Goal: Navigation & Orientation: Find specific page/section

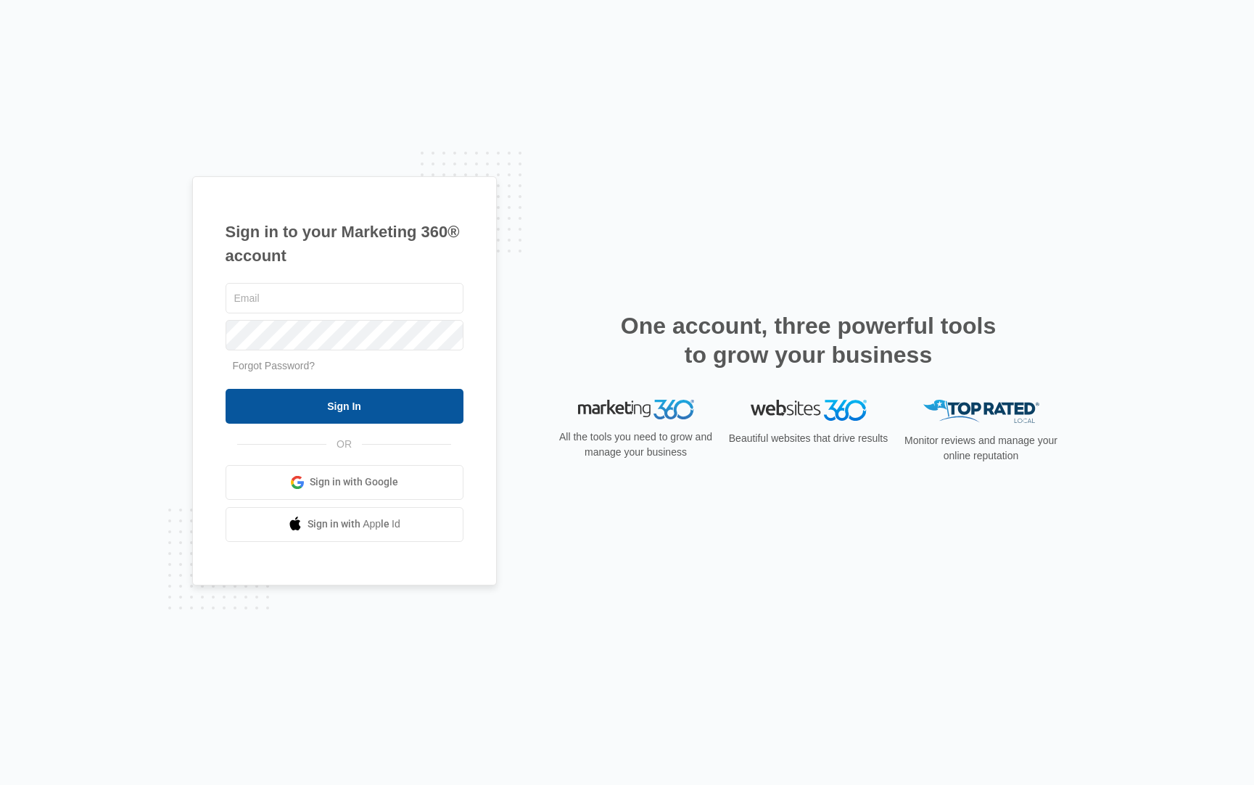
type input "[PERSON_NAME][EMAIL_ADDRESS][DOMAIN_NAME]"
click at [365, 417] on input "Sign In" at bounding box center [345, 406] width 238 height 35
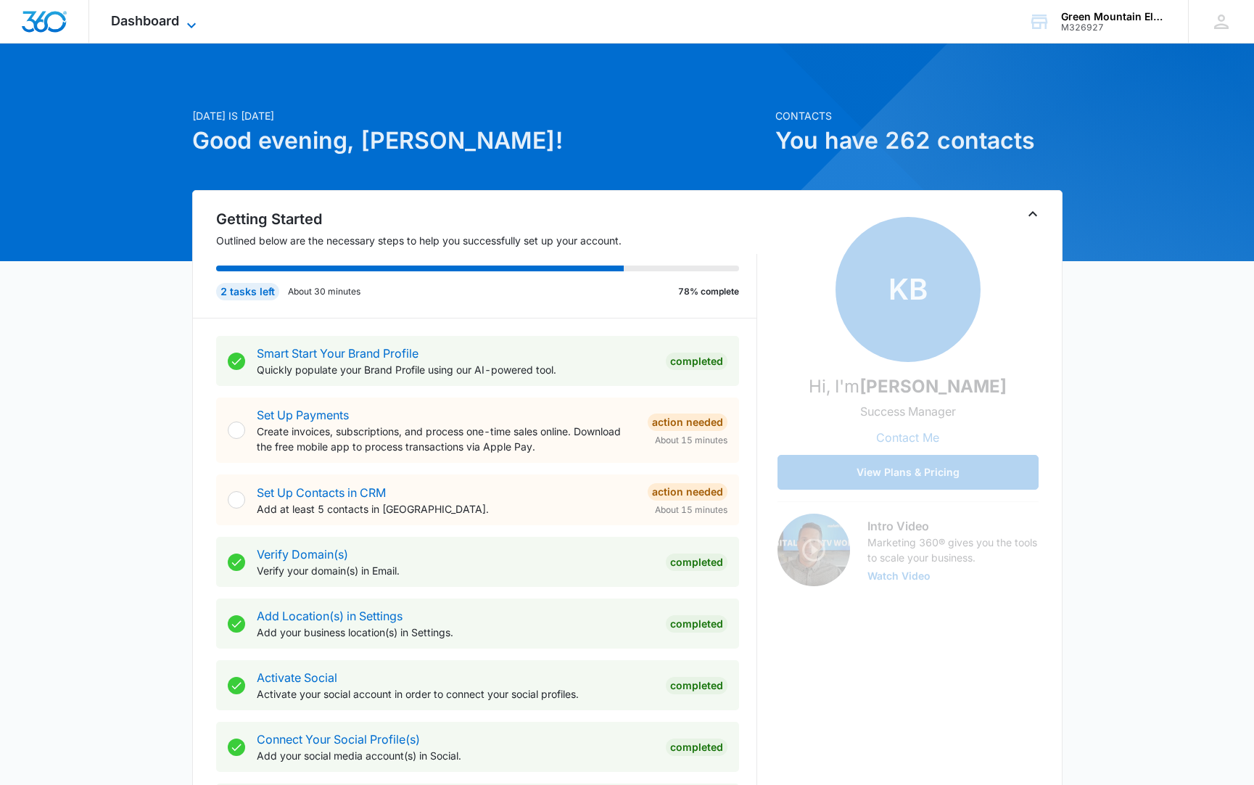
click at [157, 27] on span "Dashboard" at bounding box center [145, 20] width 68 height 15
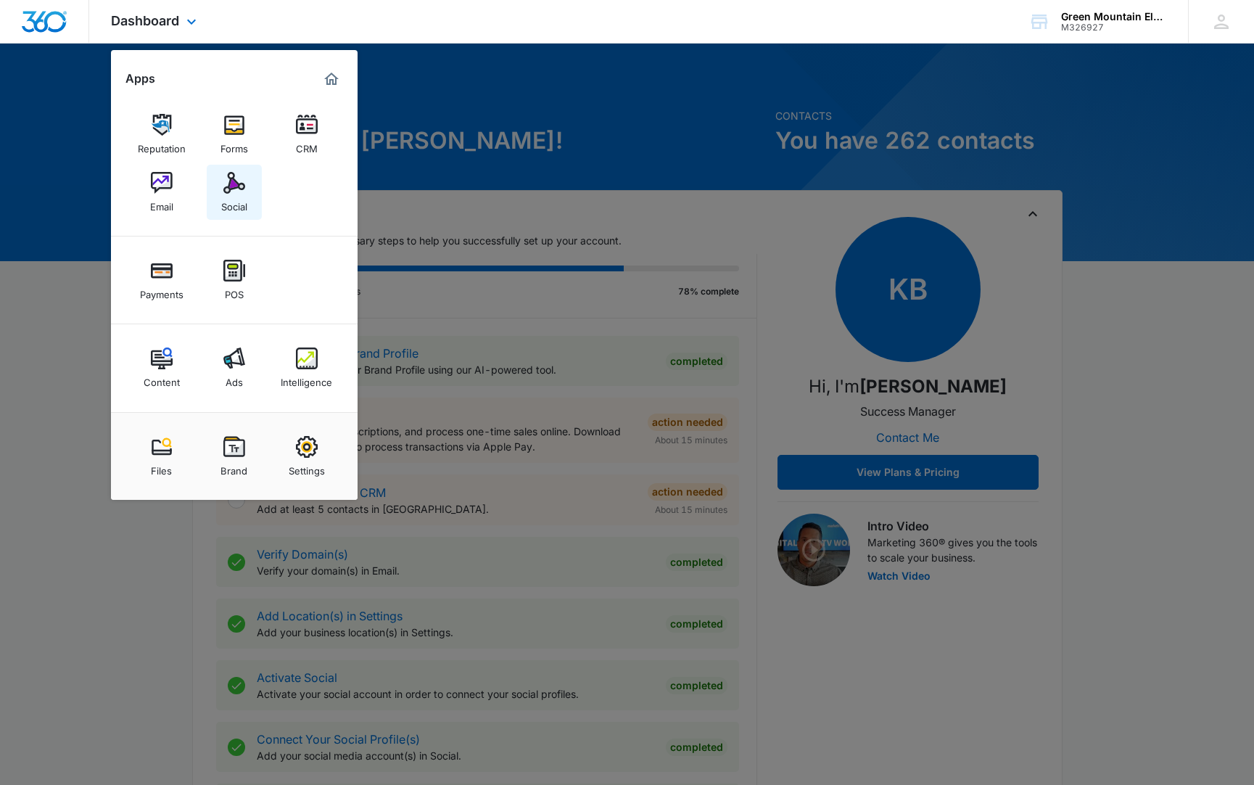
click at [224, 185] on img at bounding box center [234, 183] width 22 height 22
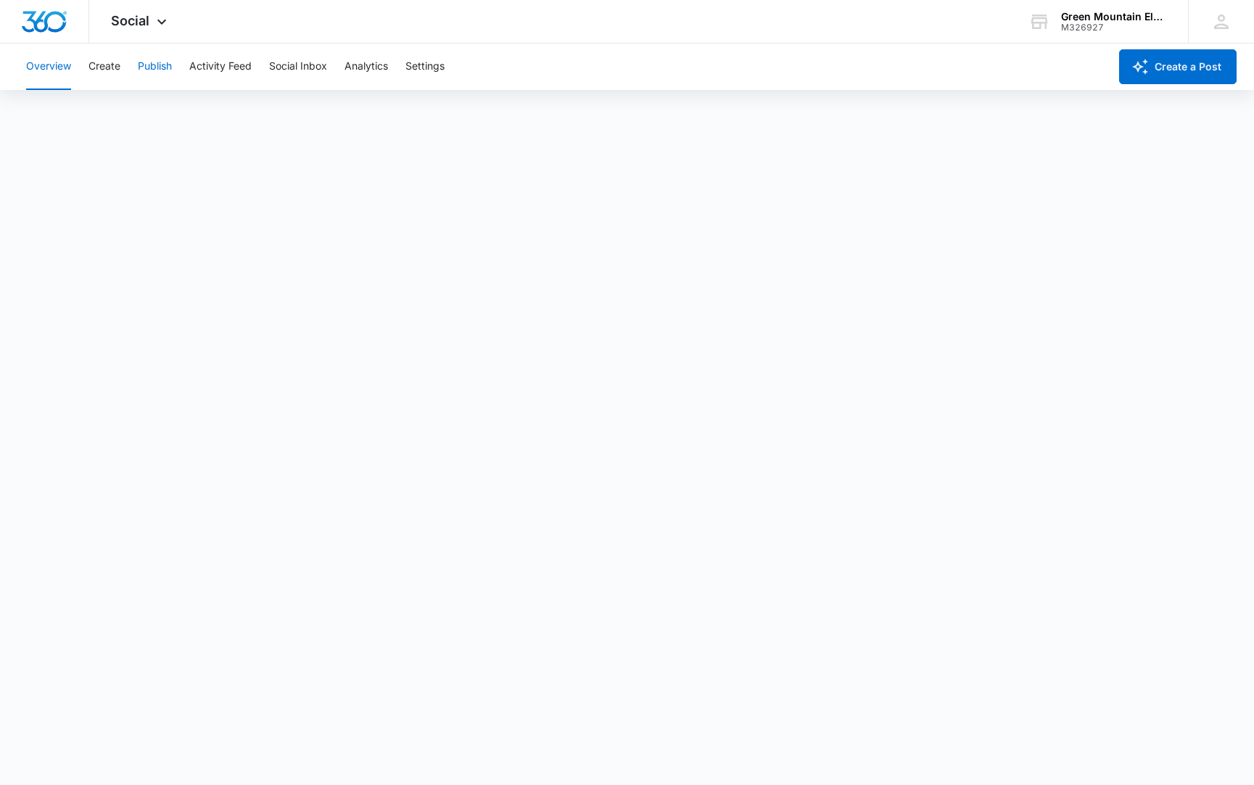
click at [157, 69] on button "Publish" at bounding box center [155, 67] width 34 height 46
click at [233, 68] on button "Activity Feed" at bounding box center [220, 67] width 62 height 46
click at [317, 65] on button "Social Inbox" at bounding box center [298, 67] width 58 height 46
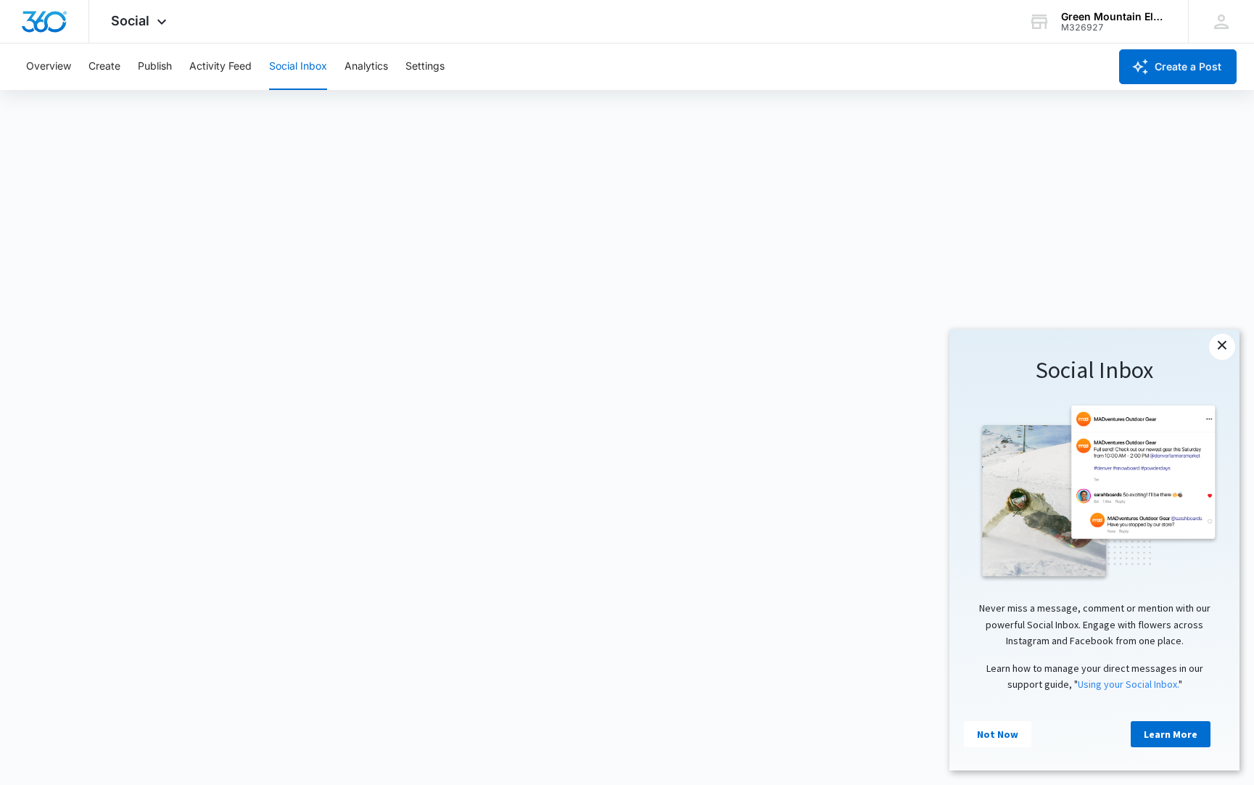
click at [1212, 349] on link "×" at bounding box center [1222, 347] width 26 height 26
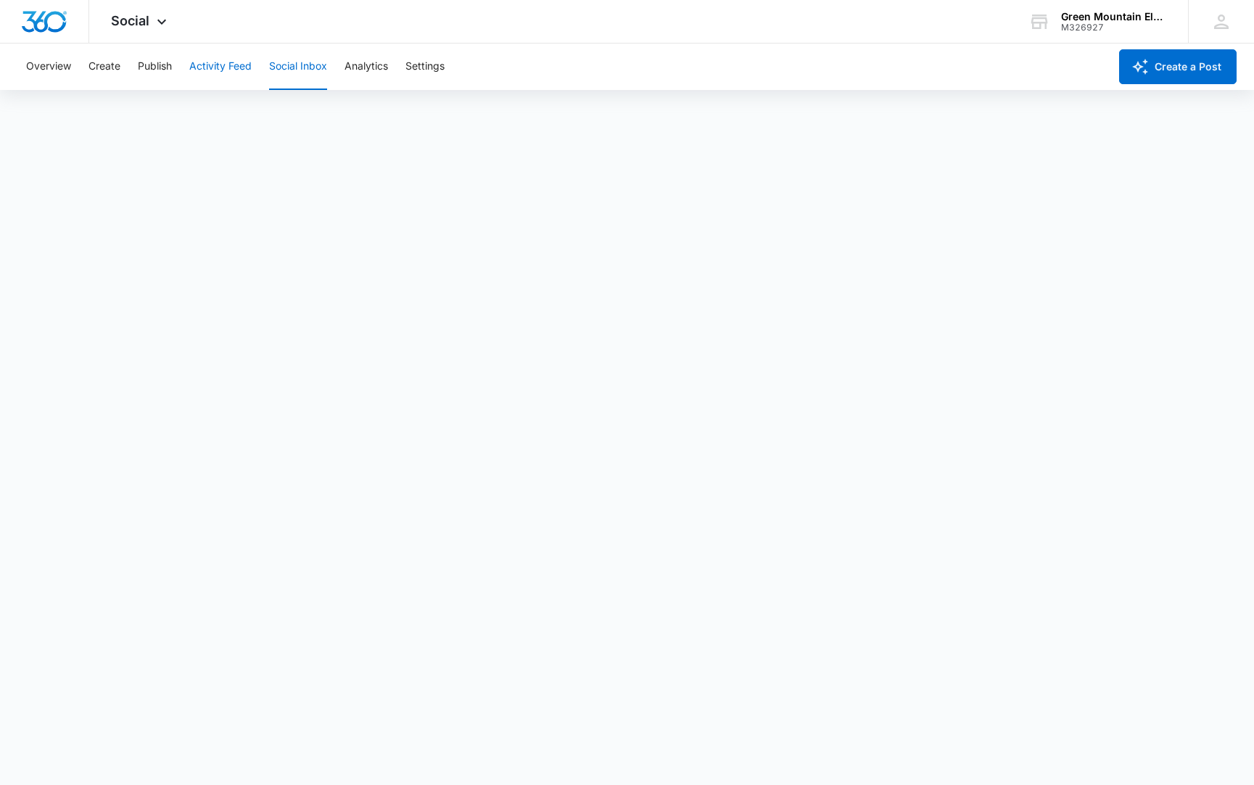
click at [205, 62] on button "Activity Feed" at bounding box center [220, 67] width 62 height 46
drag, startPoint x: 150, startPoint y: 117, endPoint x: 200, endPoint y: 105, distance: 51.4
click at [151, 117] on button "Direct Messages" at bounding box center [146, 111] width 80 height 41
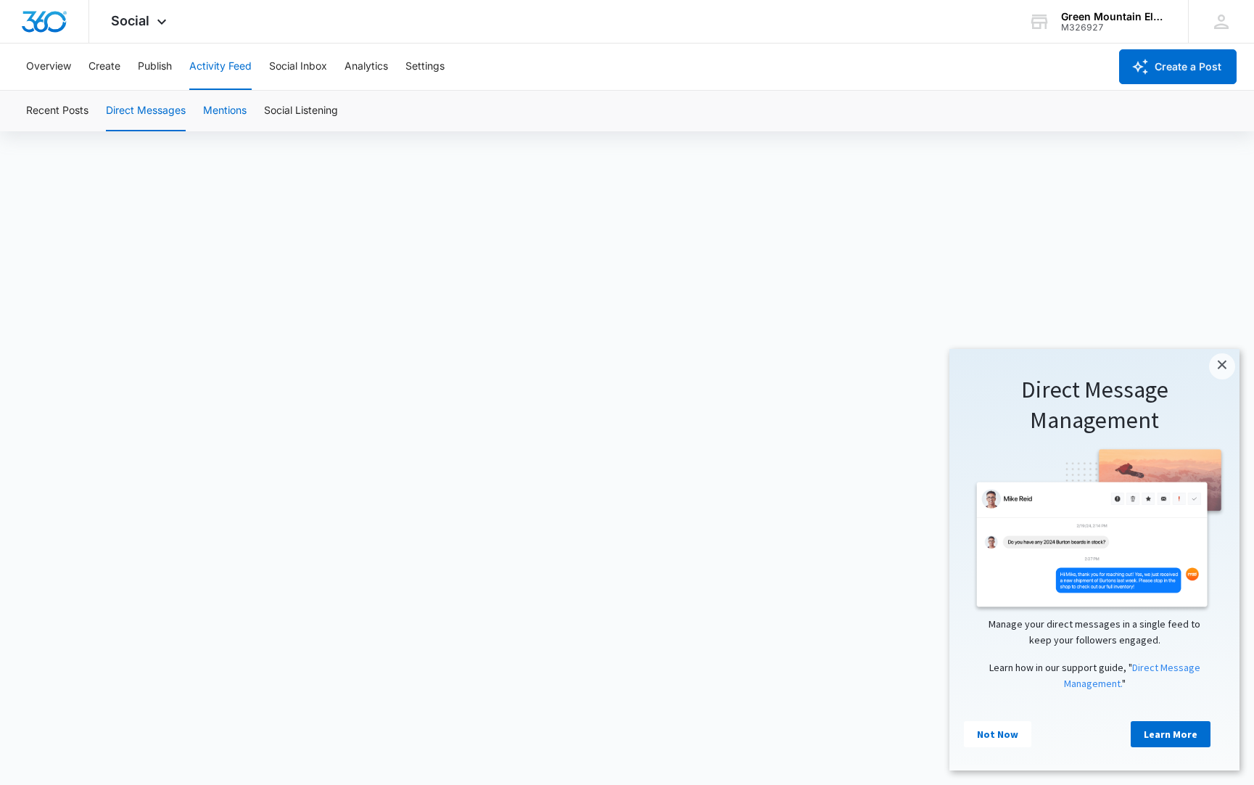
click at [232, 108] on button "Mentions" at bounding box center [225, 111] width 44 height 41
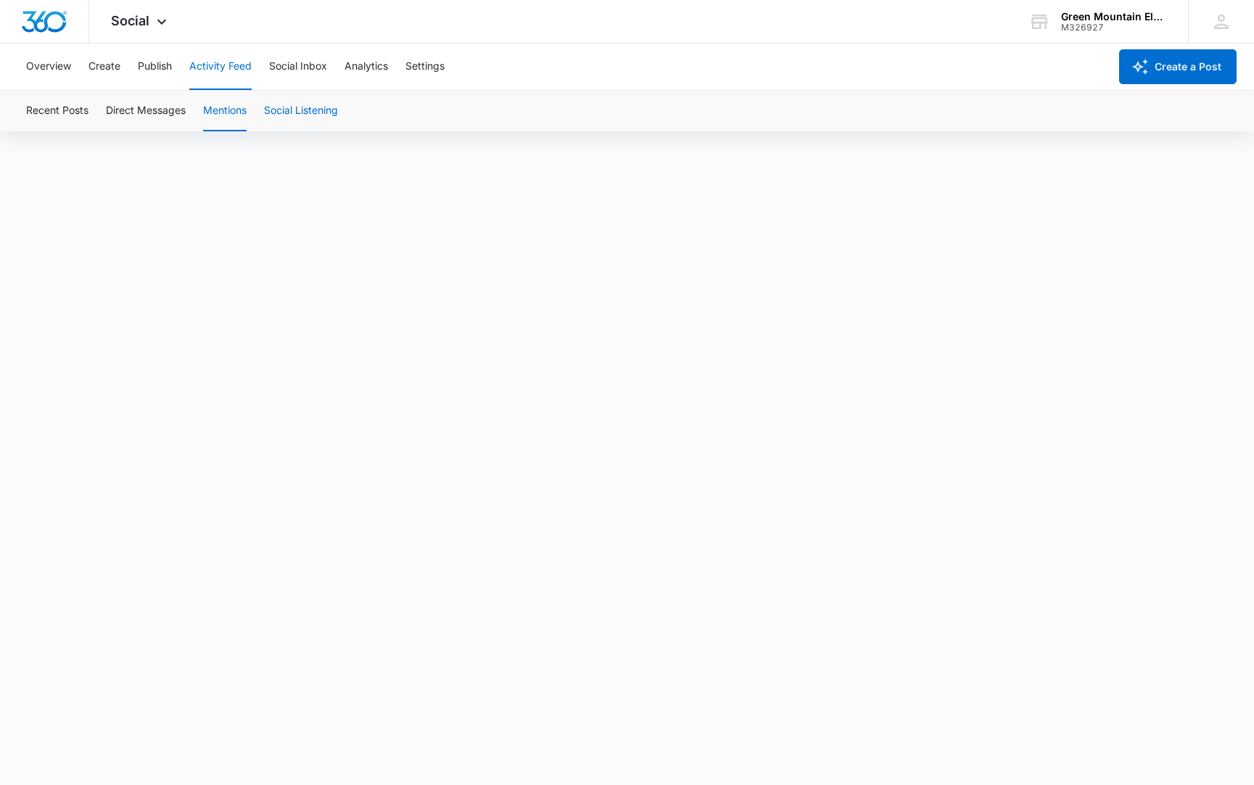
click at [291, 107] on button "Social Listening" at bounding box center [301, 111] width 74 height 41
click at [167, 113] on button "Direct Messages" at bounding box center [146, 111] width 80 height 41
